Goal: Task Accomplishment & Management: Manage account settings

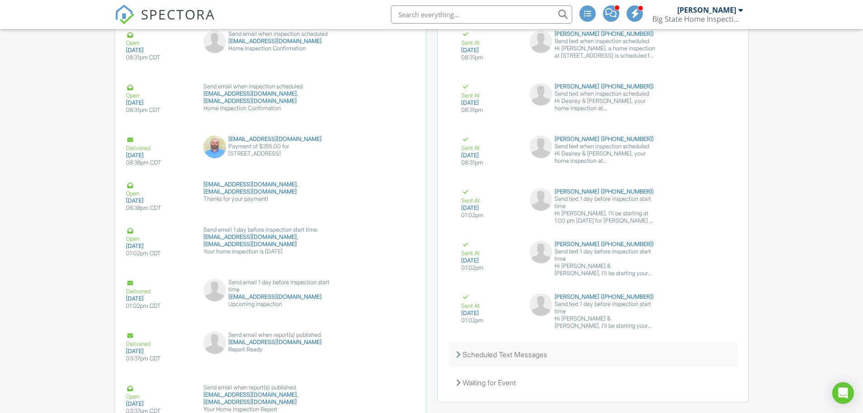
scroll to position [1316, 0]
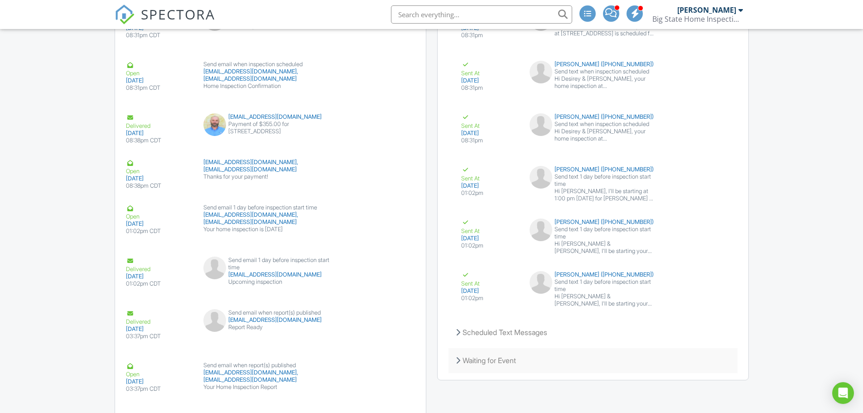
click at [499, 363] on div "Waiting for Event" at bounding box center [593, 360] width 289 height 24
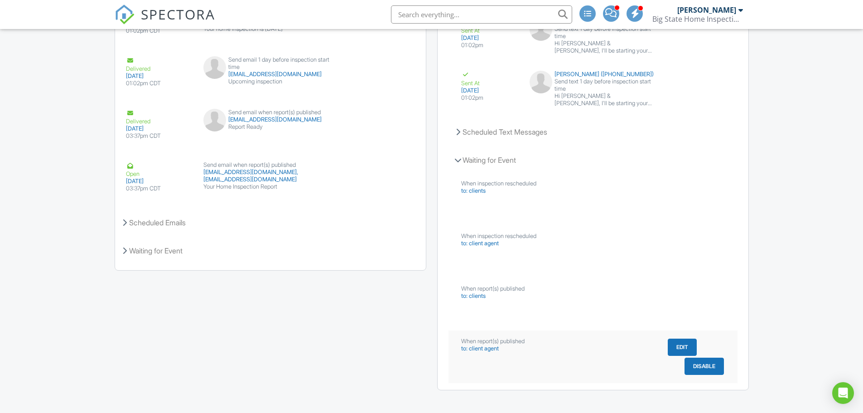
scroll to position [1526, 0]
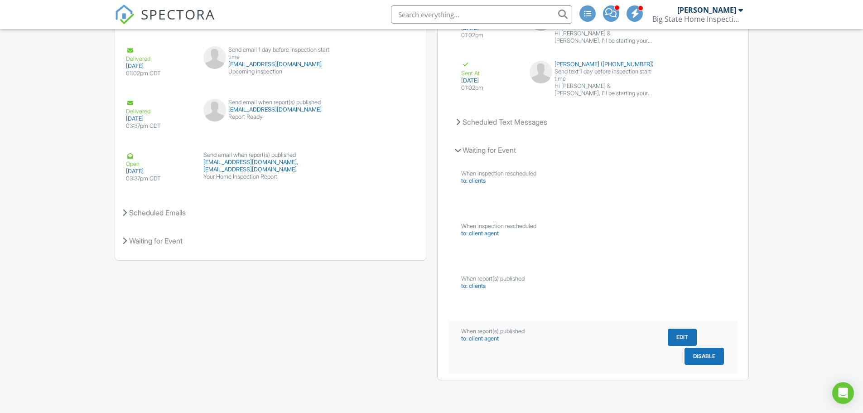
click at [577, 349] on div "When report(s) published to: client agent Edit Disable" at bounding box center [593, 346] width 289 height 53
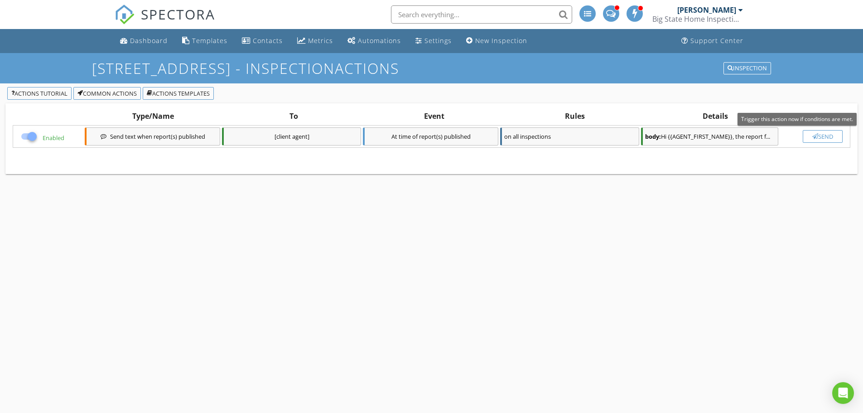
click at [835, 134] on div "Send" at bounding box center [823, 136] width 32 height 7
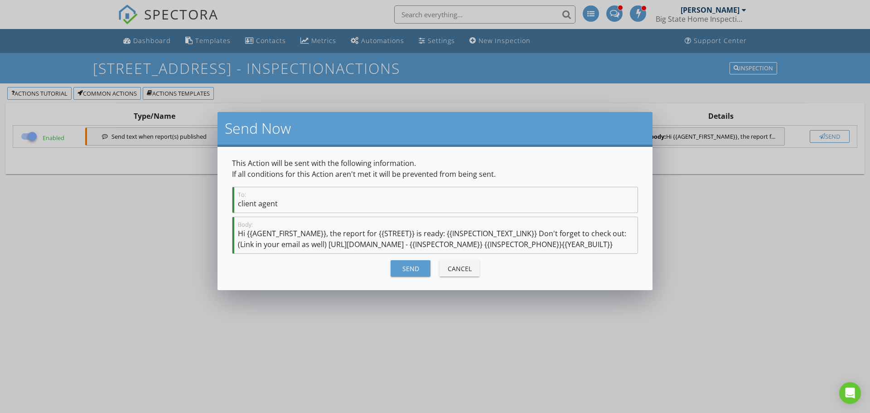
click at [410, 273] on div "Send" at bounding box center [410, 269] width 25 height 10
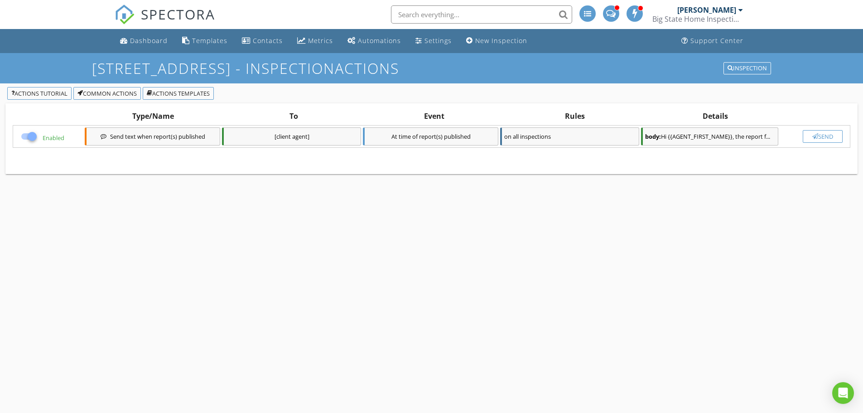
checkbox input "false"
click at [147, 42] on div "Dashboard" at bounding box center [149, 40] width 38 height 9
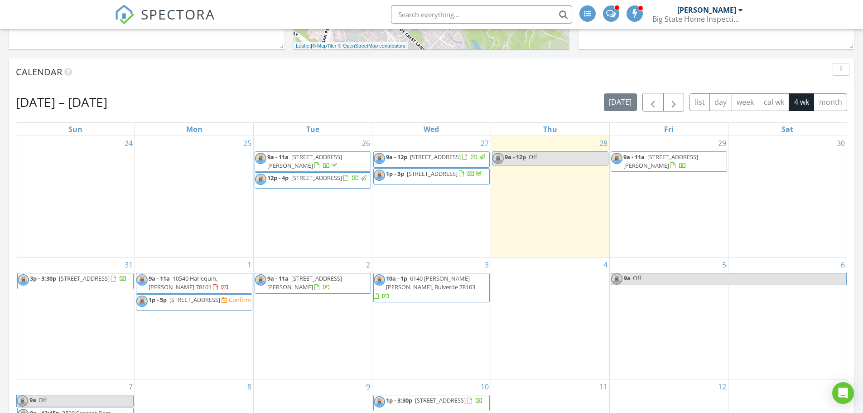
scroll to position [272, 0]
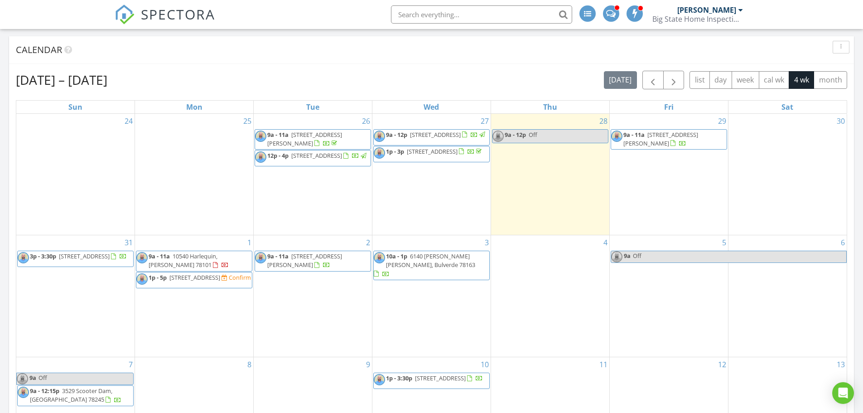
click at [410, 139] on span "11412 Spring Trail Dr, San Antonio 78249" at bounding box center [435, 134] width 51 height 8
